Goal: Information Seeking & Learning: Learn about a topic

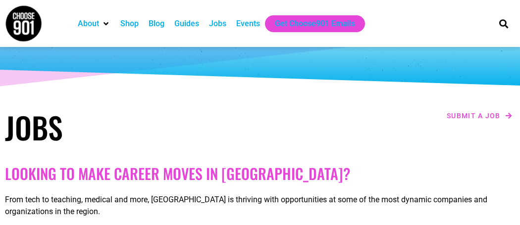
scroll to position [63, 0]
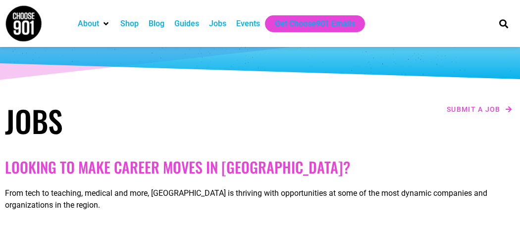
click at [219, 23] on div "Jobs" at bounding box center [217, 24] width 17 height 12
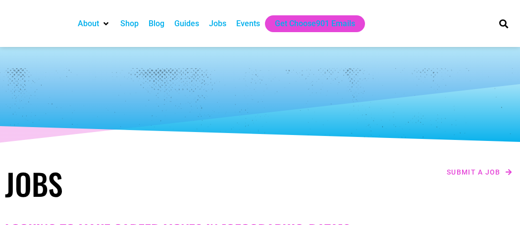
checkbox input "true"
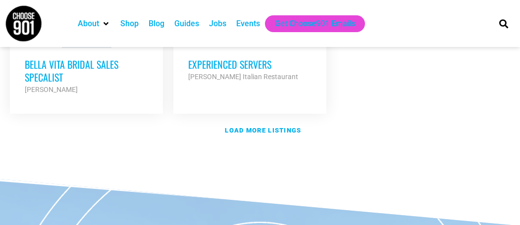
scroll to position [1361, 0]
click at [224, 120] on link "Load more listings" at bounding box center [260, 130] width 510 height 23
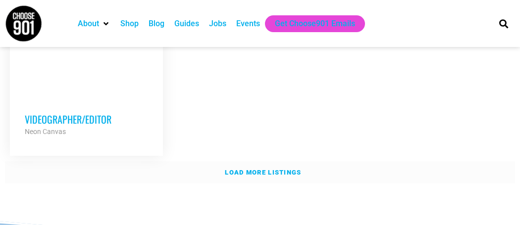
scroll to position [2301, 0]
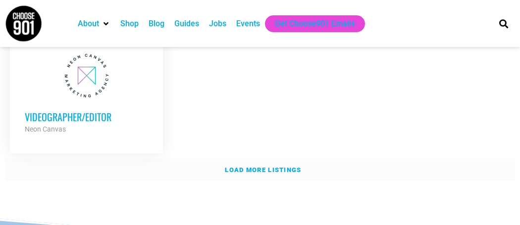
click at [219, 159] on link "Load more listings" at bounding box center [260, 170] width 510 height 23
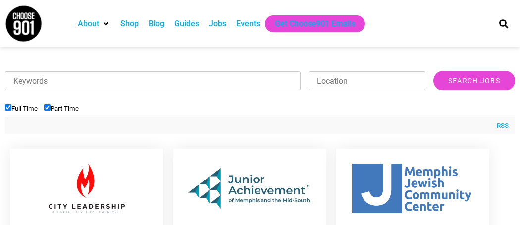
scroll to position [0, 0]
